Goal: Information Seeking & Learning: Learn about a topic

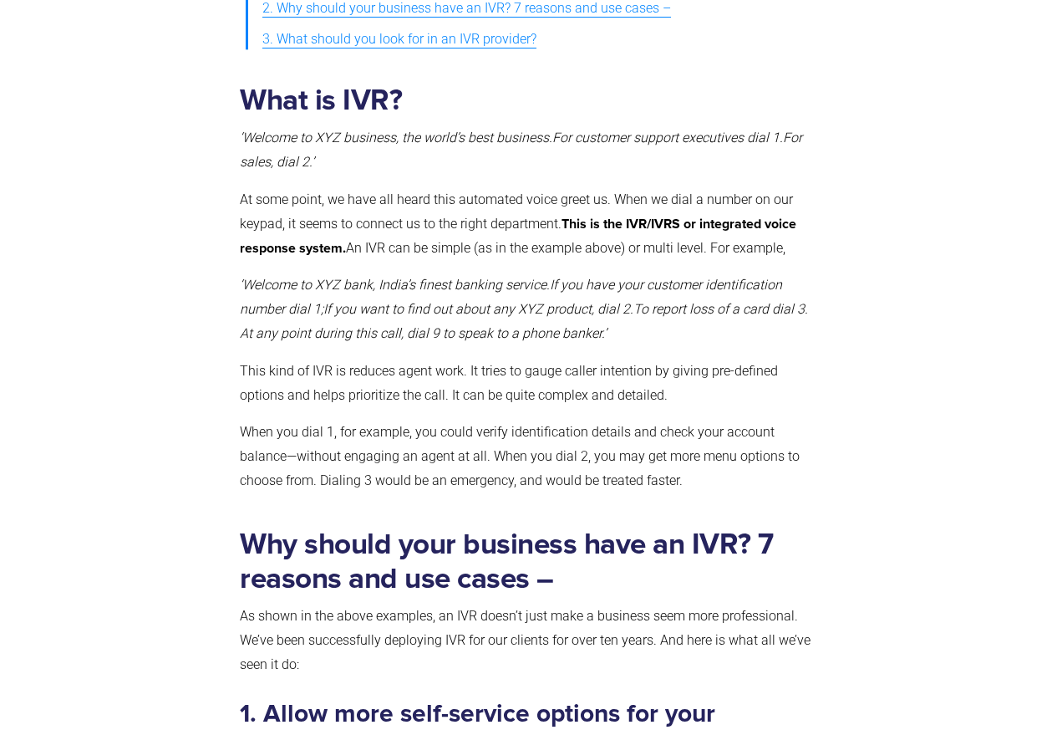
scroll to position [602, 0]
